Goal: Task Accomplishment & Management: Manage account settings

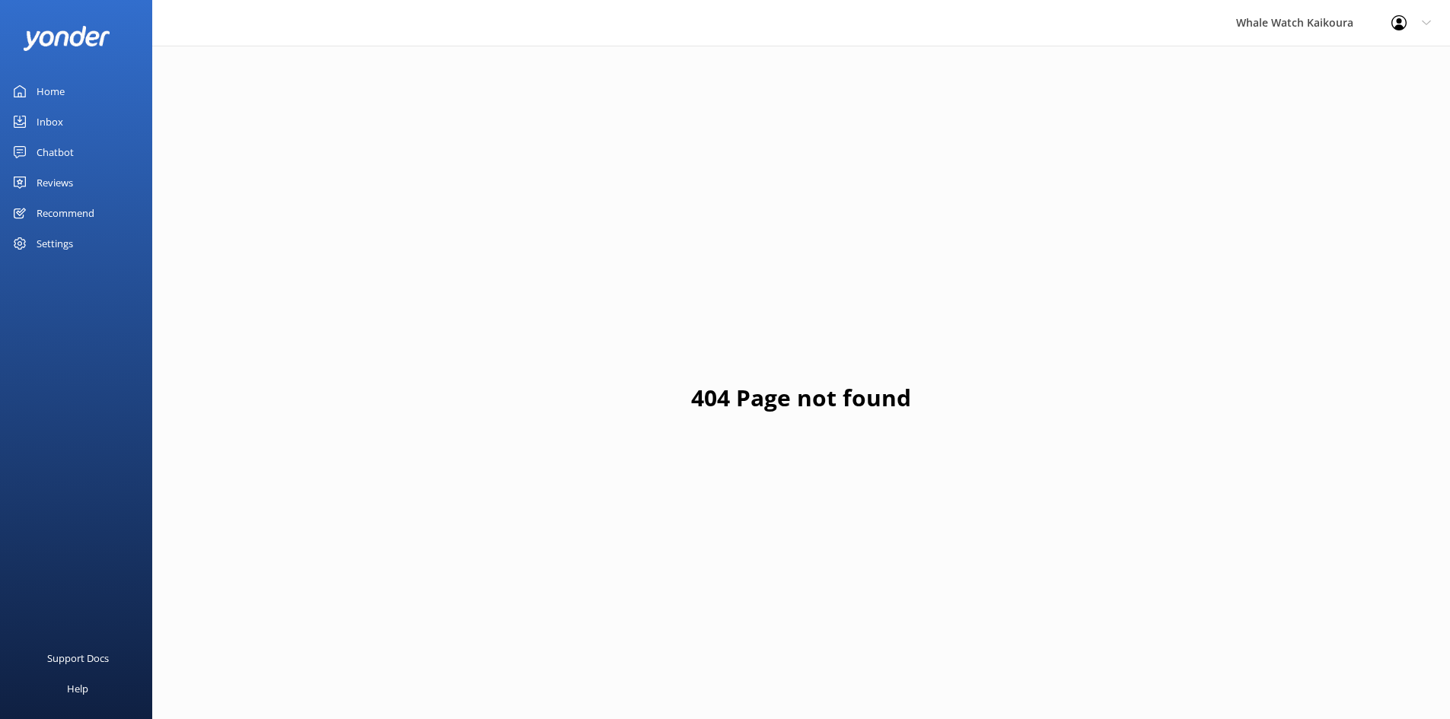
click at [81, 112] on link "Inbox" at bounding box center [76, 122] width 152 height 30
